Goal: Information Seeking & Learning: Learn about a topic

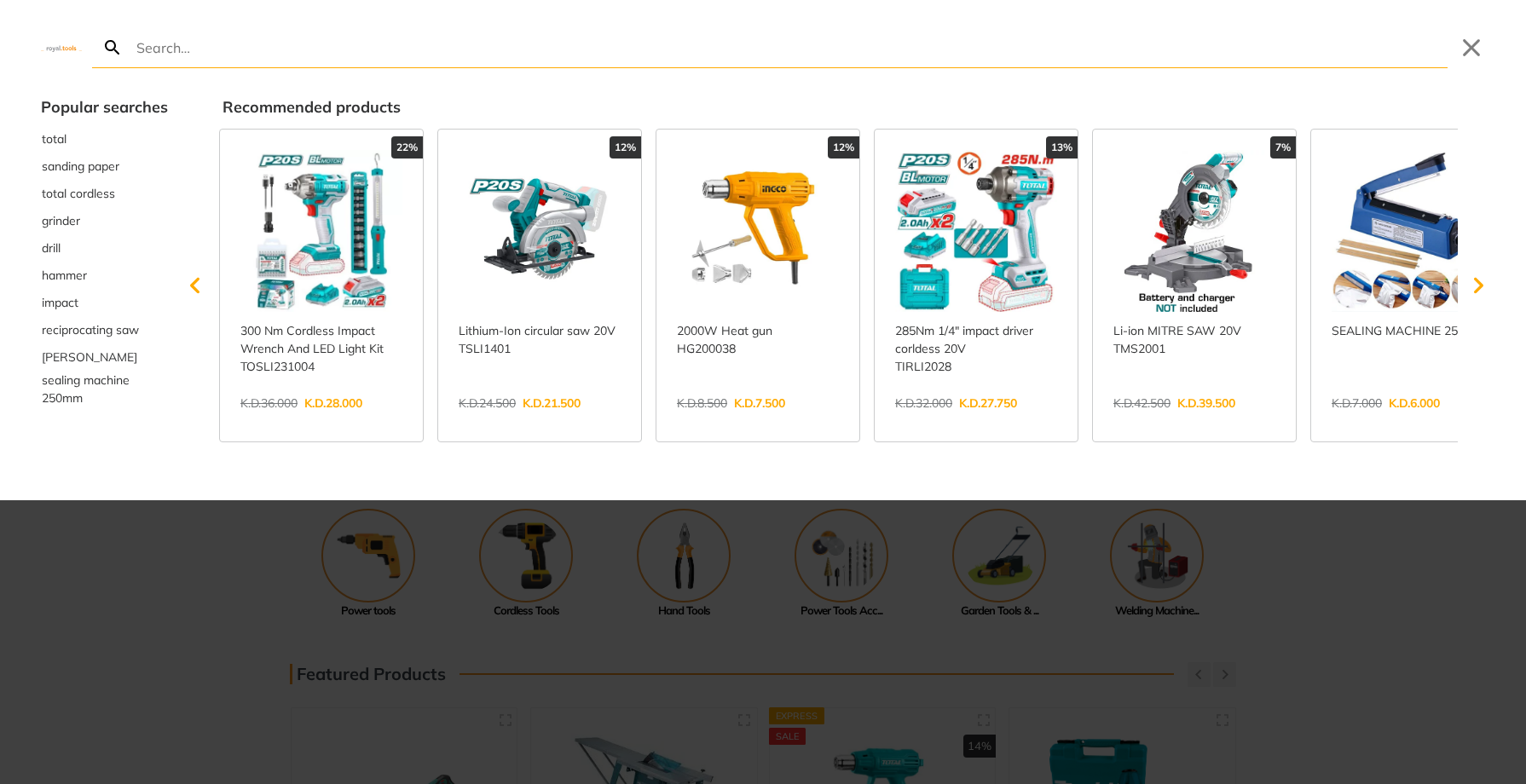
type input "S"
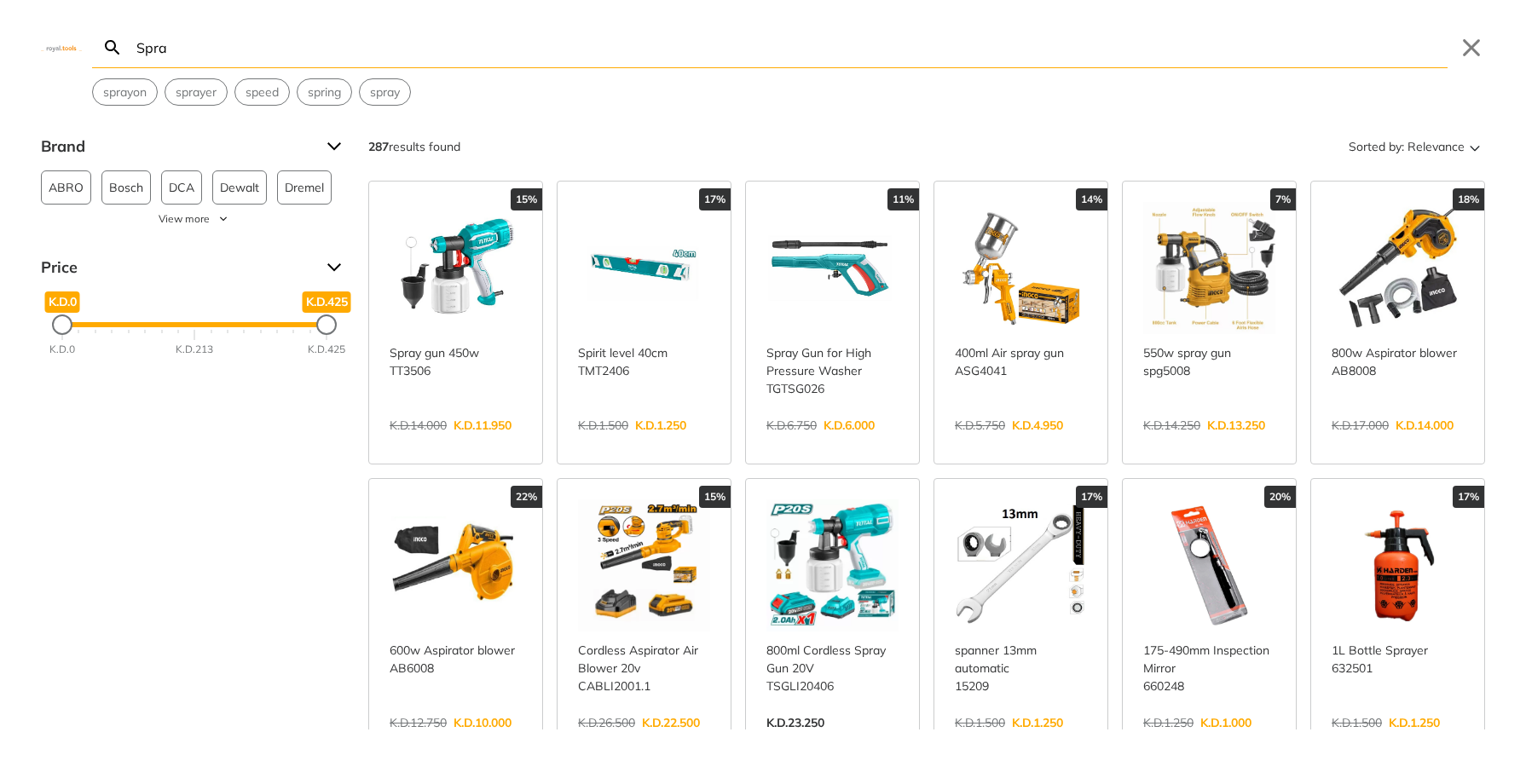
type input "Spray"
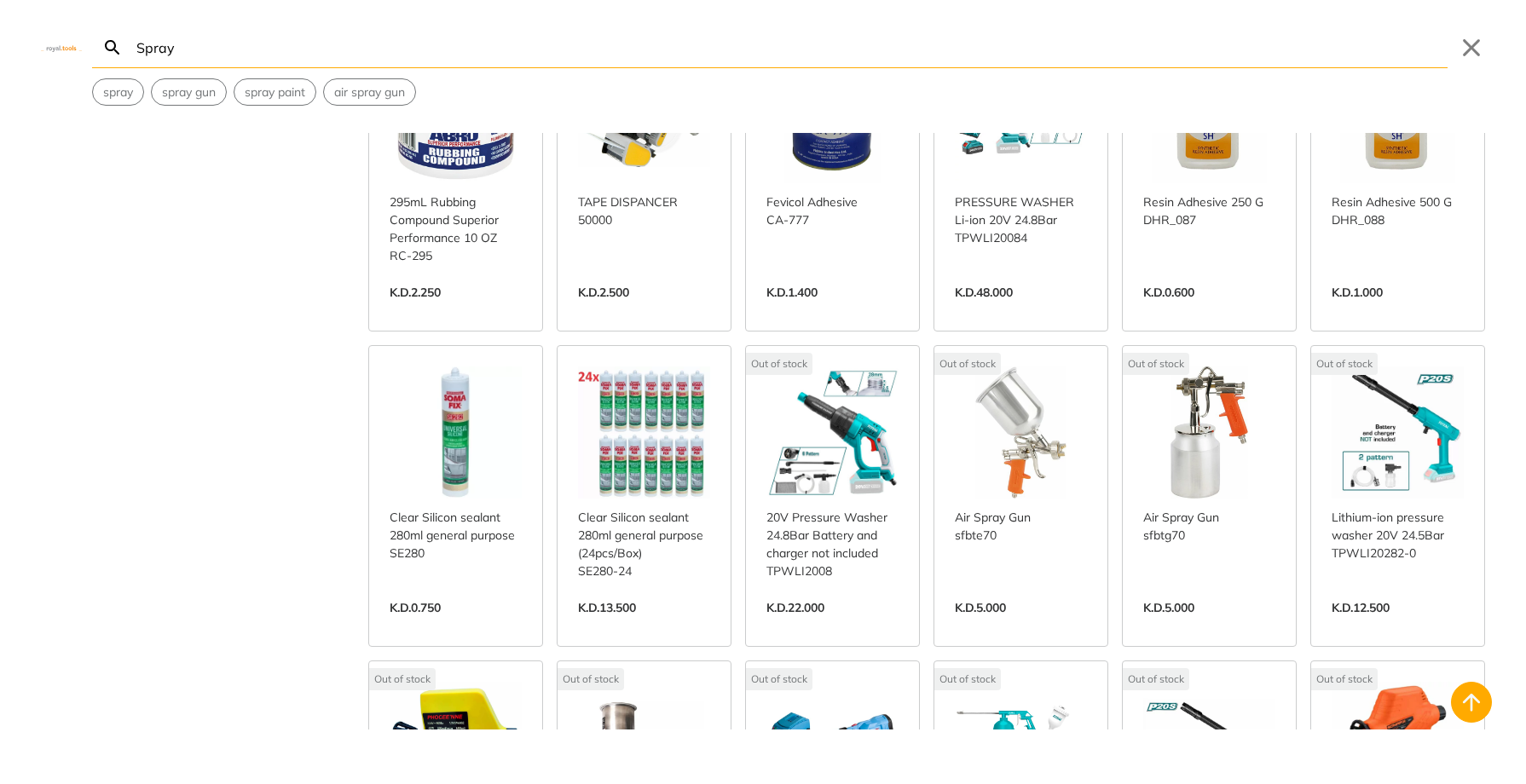
scroll to position [5517, 0]
